Goal: Information Seeking & Learning: Get advice/opinions

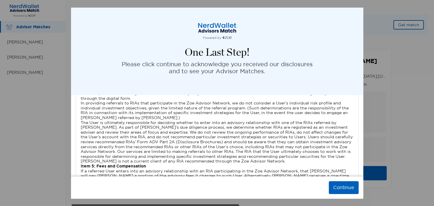
scroll to position [1108, 0]
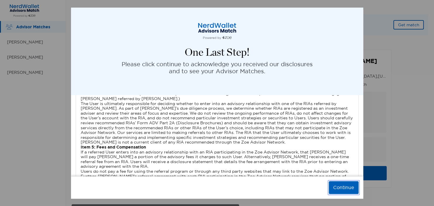
click at [340, 185] on button "Continue" at bounding box center [344, 187] width 30 height 13
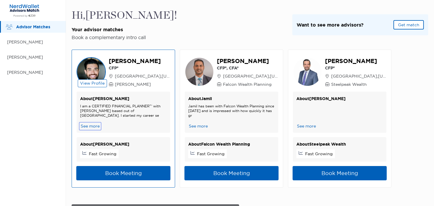
click at [87, 127] on button "See more" at bounding box center [90, 126] width 20 height 6
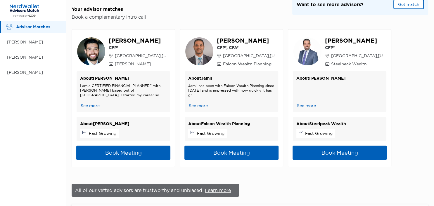
scroll to position [20, 0]
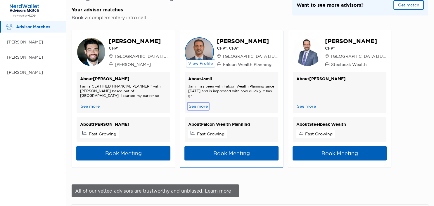
click at [197, 106] on button "See more" at bounding box center [198, 106] width 20 height 6
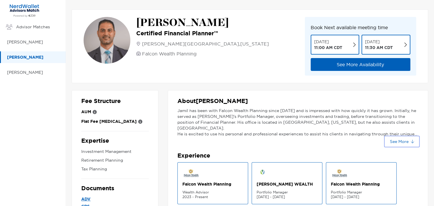
click at [397, 139] on button "See More" at bounding box center [401, 141] width 33 height 9
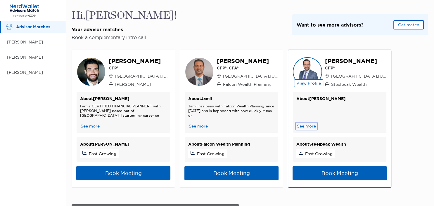
click at [308, 126] on button "See more" at bounding box center [306, 126] width 20 height 6
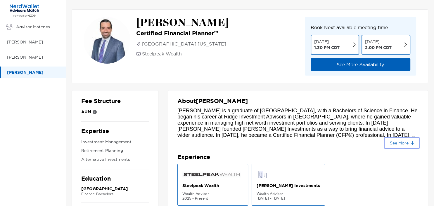
click at [404, 143] on button "See More" at bounding box center [401, 142] width 33 height 9
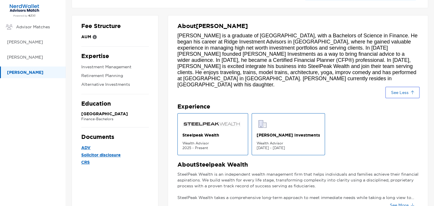
scroll to position [76, 0]
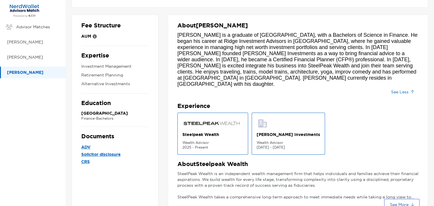
click at [401, 200] on button "See More" at bounding box center [401, 204] width 33 height 9
